Goal: Find specific page/section: Find specific page/section

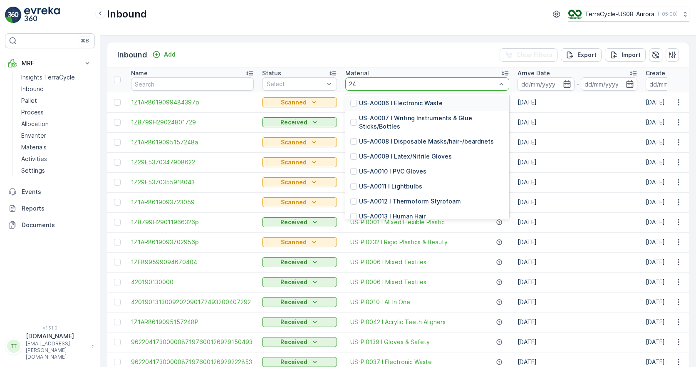
type input "246"
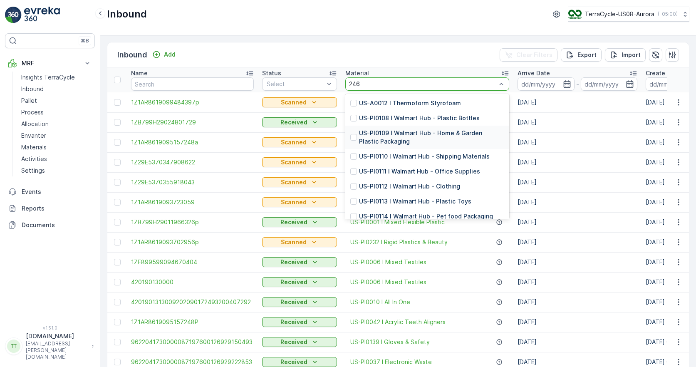
scroll to position [97, 0]
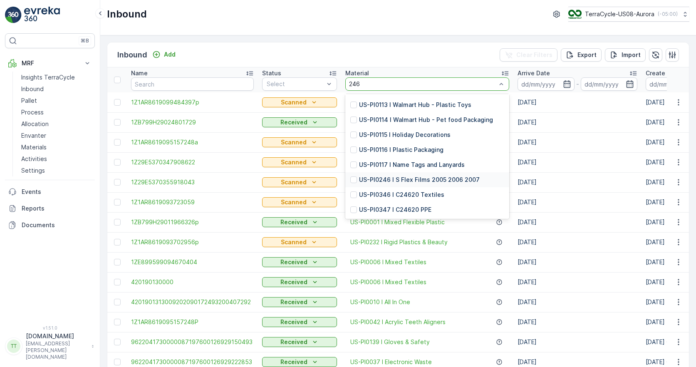
click at [399, 179] on p "US-PI0246 I S Flex Films 2005 2006 2007" at bounding box center [419, 180] width 121 height 8
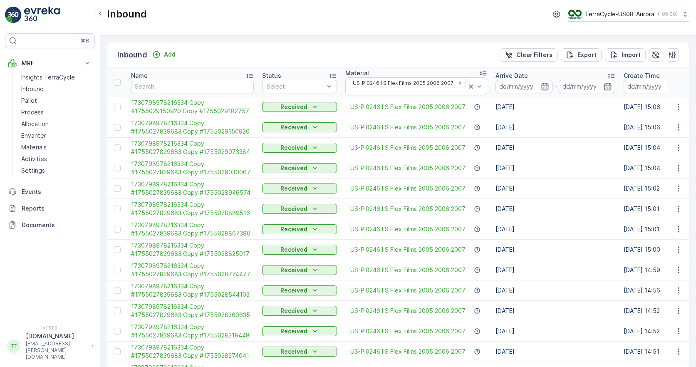
click at [607, 73] on icon at bounding box center [611, 76] width 8 height 8
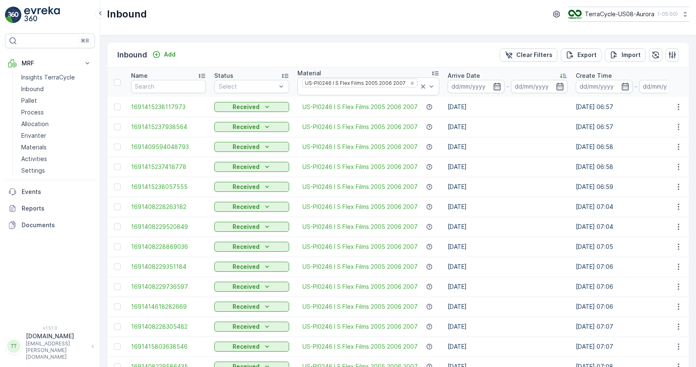
click at [564, 73] on icon at bounding box center [563, 76] width 8 height 8
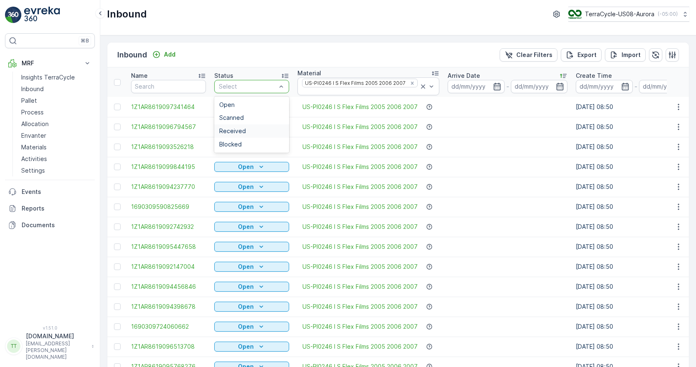
click at [248, 128] on div "Received" at bounding box center [251, 131] width 65 height 7
